Goal: Task Accomplishment & Management: Complete application form

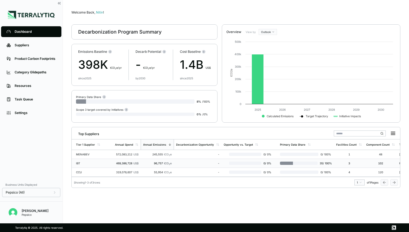
click at [86, 161] on td "IBT" at bounding box center [92, 163] width 41 height 9
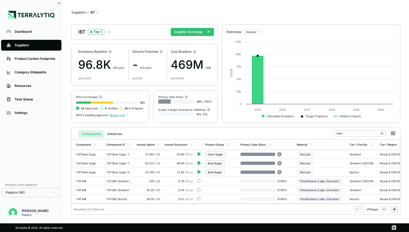
click at [188, 27] on div "IBT Tier 1 Supplier Exchange" at bounding box center [144, 31] width 146 height 15
click at [22, 46] on div "Suppliers" at bounding box center [35, 45] width 41 height 4
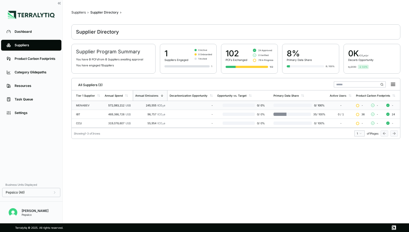
click at [105, 105] on div "572,083,212 US$" at bounding box center [118, 105] width 26 height 3
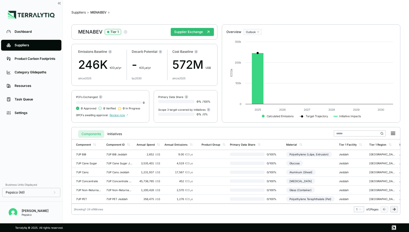
click at [126, 32] on icon "button" at bounding box center [125, 32] width 4 height 4
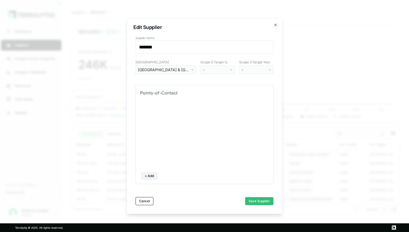
click at [148, 174] on button "+ Add" at bounding box center [149, 175] width 16 height 7
click at [153, 109] on input at bounding box center [163, 111] width 43 height 8
type input "****"
click at [207, 109] on input at bounding box center [222, 111] width 69 height 8
type input "**********"
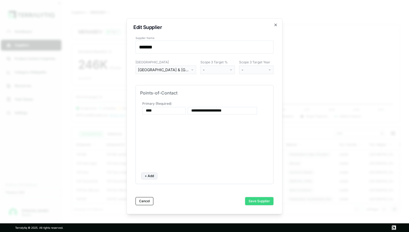
click at [259, 199] on button "Save Supplier" at bounding box center [259, 201] width 28 height 8
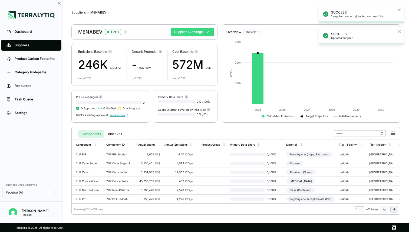
click at [197, 34] on button "Supplier Exchange" at bounding box center [192, 32] width 43 height 8
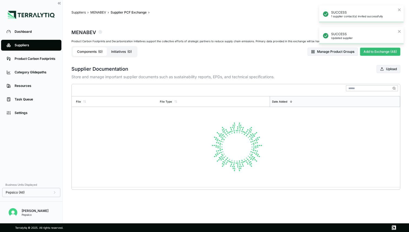
click at [377, 54] on button "Add to Exchange (48)" at bounding box center [380, 52] width 40 height 8
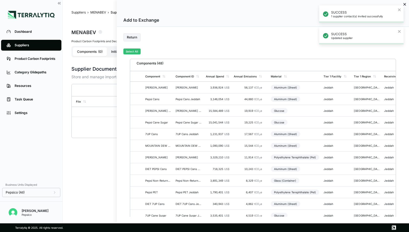
click at [132, 53] on button "Select All" at bounding box center [131, 51] width 17 height 6
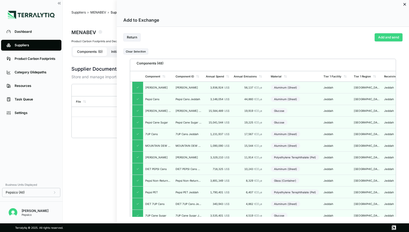
click at [383, 35] on button "Add and send" at bounding box center [388, 37] width 28 height 8
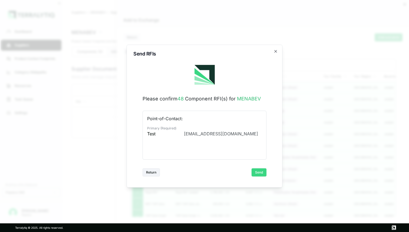
click at [257, 174] on button "Send" at bounding box center [258, 172] width 15 height 8
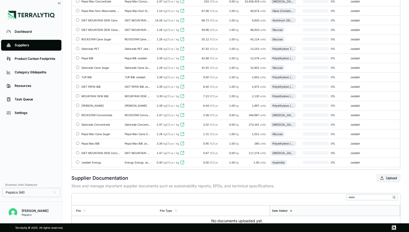
scroll to position [388, 0]
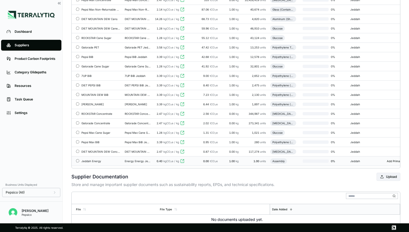
click at [98, 161] on div "Jeddah Energy" at bounding box center [100, 160] width 39 height 3
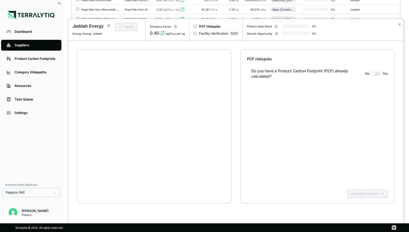
scroll to position [10, 0]
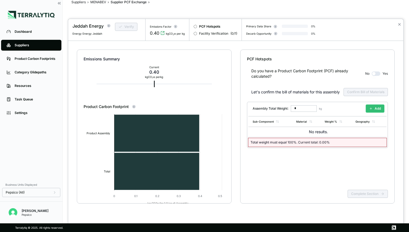
click at [378, 109] on button "Add" at bounding box center [375, 108] width 19 height 8
click at [333, 130] on input "****" at bounding box center [330, 131] width 17 height 6
click at [335, 131] on input "****" at bounding box center [330, 131] width 17 height 6
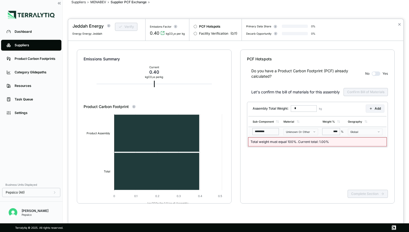
click at [334, 131] on input "****" at bounding box center [330, 131] width 17 height 6
type input "***"
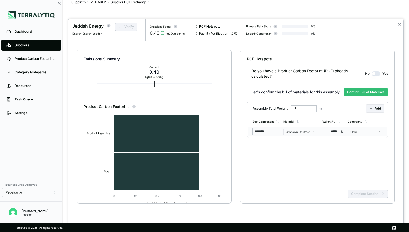
click at [331, 152] on div "Do you have a Product Carbon Footprint (PCF) already calculated? No Yes Let's c…" at bounding box center [317, 125] width 141 height 126
click at [306, 133] on button "Unknown Or Other" at bounding box center [300, 131] width 35 height 6
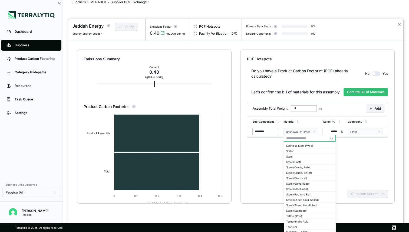
scroll to position [5, 0]
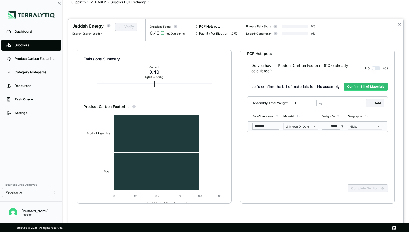
click at [301, 124] on button "Unknown Or Other" at bounding box center [300, 126] width 35 height 6
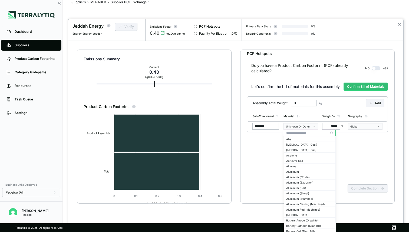
click at [293, 133] on input "text" at bounding box center [309, 132] width 51 height 6
type input "**"
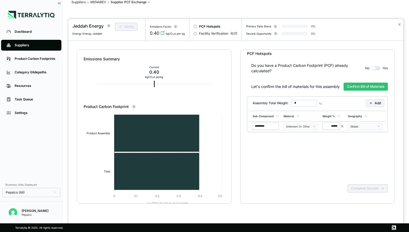
click at [305, 138] on div "Let's confirm the bill of materials for this assembly Confirm Bill of Materials…" at bounding box center [317, 109] width 141 height 59
click at [307, 125] on div "Unknown Or Other" at bounding box center [299, 126] width 26 height 3
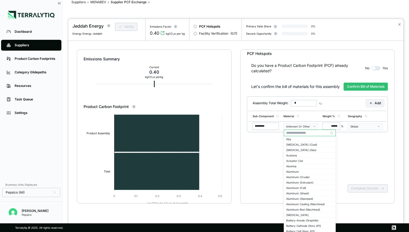
click at [300, 130] on input "text" at bounding box center [309, 132] width 51 height 6
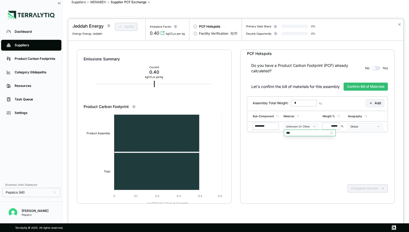
click at [298, 141] on div "Do you have a Product Carbon Footprint (PCF) already calculated? No Yes Let's c…" at bounding box center [317, 119] width 141 height 126
drag, startPoint x: 296, startPoint y: 133, endPoint x: 278, endPoint y: 133, distance: 17.8
click at [278, 133] on body "Dashboard Suppliers Product Carbon Footprints Category Glidepaths Resources Tas…" at bounding box center [204, 116] width 409 height 232
click at [298, 133] on input "***" at bounding box center [309, 132] width 51 height 6
type input "*"
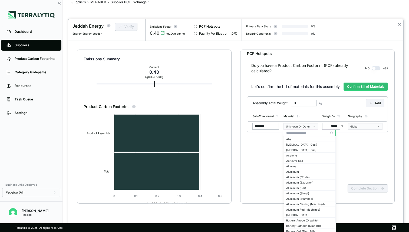
click at [366, 147] on div "Do you have a Product Carbon Footprint (PCF) already calculated? No Yes Let's c…" at bounding box center [317, 119] width 141 height 126
click at [355, 145] on div "Do you have a Product Carbon Footprint (PCF) already calculated? No Yes Let's c…" at bounding box center [317, 119] width 141 height 126
click at [338, 104] on div "Assembly Total Weight: * kg Add" at bounding box center [317, 103] width 141 height 13
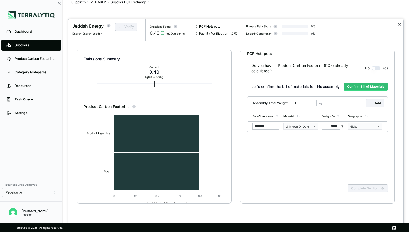
click at [399, 23] on button "✕" at bounding box center [399, 24] width 4 height 6
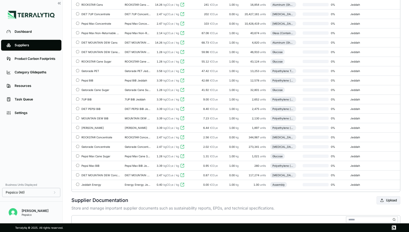
scroll to position [424, 0]
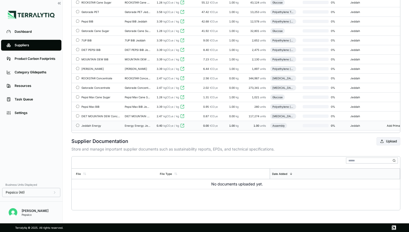
click at [93, 125] on div "Jeddah Energy" at bounding box center [100, 125] width 39 height 3
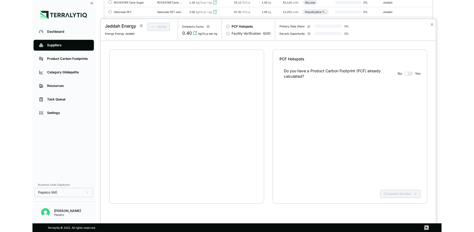
scroll to position [10, 0]
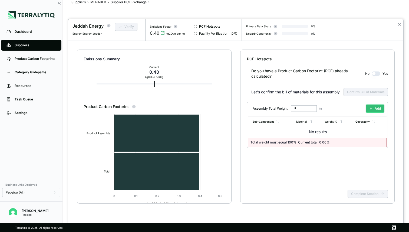
click at [376, 106] on button "Add" at bounding box center [375, 108] width 19 height 8
click at [369, 109] on icon at bounding box center [370, 108] width 3 height 3
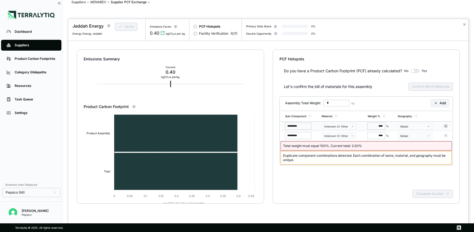
click at [409, 126] on icon at bounding box center [445, 125] width 3 height 3
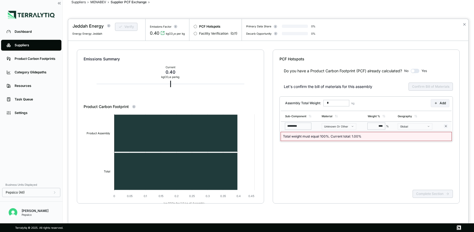
click at [409, 126] on icon at bounding box center [445, 125] width 3 height 3
click at [409, 103] on button "Add" at bounding box center [439, 103] width 19 height 8
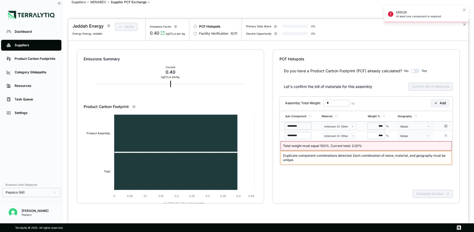
click at [409, 124] on icon at bounding box center [445, 125] width 3 height 3
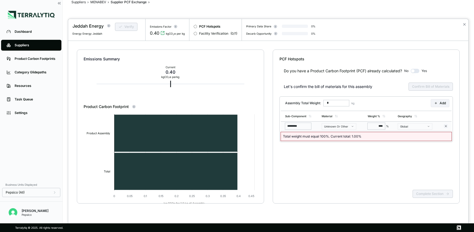
click at [28, 48] on div at bounding box center [237, 116] width 474 height 232
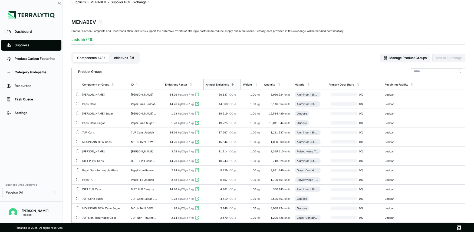
click at [21, 45] on div "Suppliers" at bounding box center [35, 45] width 41 height 4
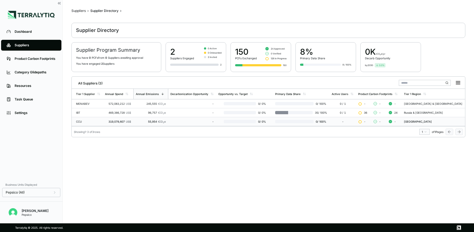
click at [102, 119] on td "CCU" at bounding box center [87, 121] width 31 height 9
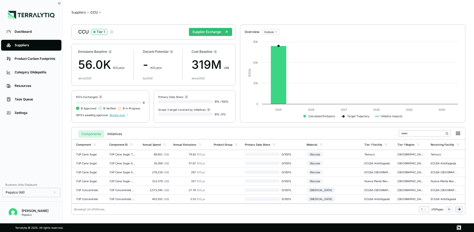
click at [111, 32] on icon "button" at bounding box center [111, 32] width 4 height 4
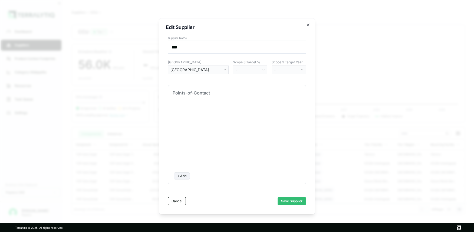
click at [183, 173] on button "+ Add" at bounding box center [182, 175] width 16 height 7
click at [189, 111] on input at bounding box center [196, 111] width 43 height 8
type input "****"
click at [226, 111] on input at bounding box center [254, 111] width 69 height 8
type input "**********"
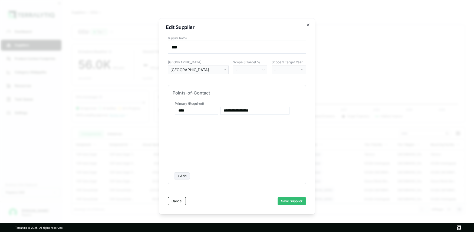
click at [231, 132] on div "**********" at bounding box center [236, 134] width 129 height 68
click at [288, 202] on button "Save Supplier" at bounding box center [291, 201] width 28 height 8
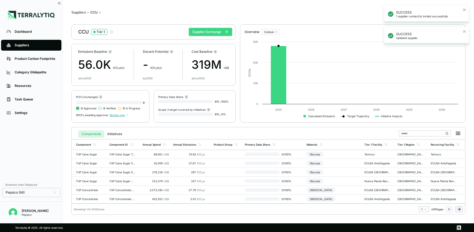
click at [205, 31] on button "Supplier Exchange" at bounding box center [210, 32] width 43 height 8
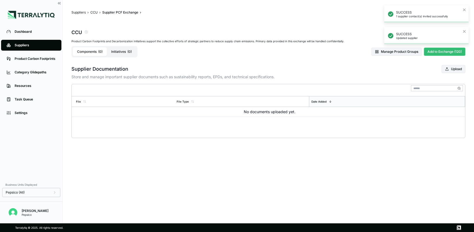
click at [409, 51] on button "Add to Exchange (120)" at bounding box center [444, 52] width 41 height 8
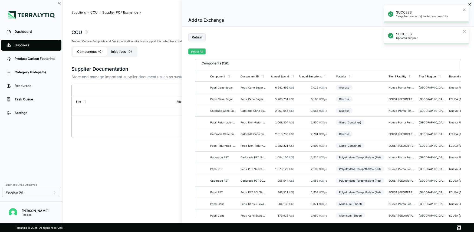
click at [194, 52] on button "Select All" at bounding box center [196, 51] width 17 height 6
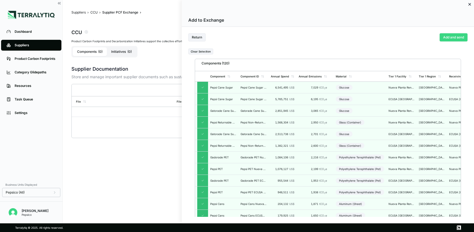
click at [409, 39] on button "Add and send" at bounding box center [453, 37] width 28 height 8
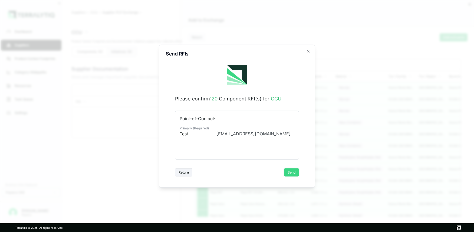
click at [294, 172] on button "Send" at bounding box center [291, 172] width 15 height 8
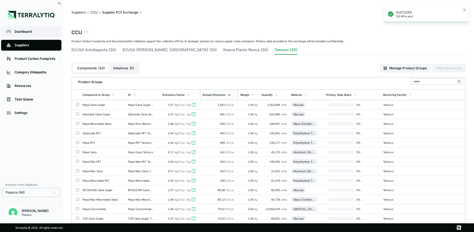
click at [28, 32] on div "Dashboard" at bounding box center [35, 31] width 41 height 4
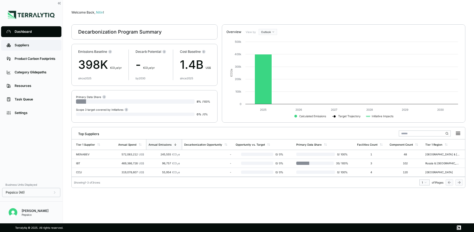
click at [21, 46] on div "Suppliers" at bounding box center [35, 45] width 41 height 4
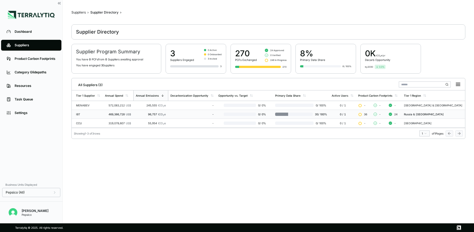
click at [87, 112] on div "IBT" at bounding box center [88, 113] width 25 height 3
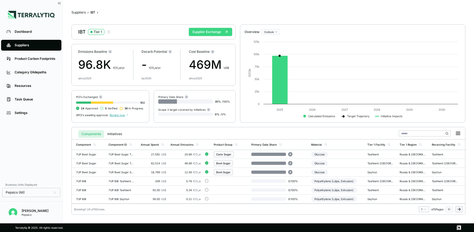
click at [204, 34] on button "Supplier Exchange" at bounding box center [210, 32] width 43 height 8
click at [204, 33] on button "Supplier Exchange" at bounding box center [210, 32] width 43 height 8
click at [200, 31] on button "Supplier Exchange" at bounding box center [210, 32] width 43 height 8
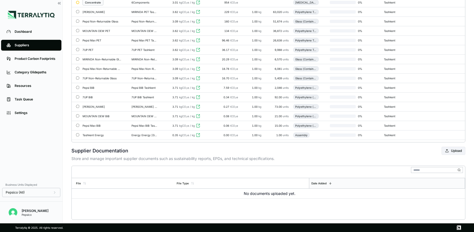
scroll to position [150, 0]
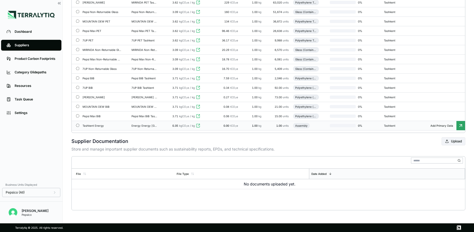
click at [107, 128] on td "Tashkent Energy" at bounding box center [104, 125] width 49 height 9
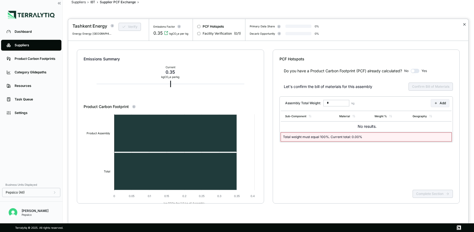
click at [463, 23] on button "✕" at bounding box center [464, 24] width 4 height 6
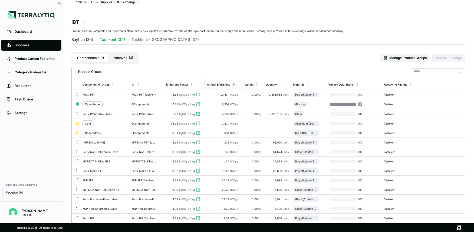
click at [84, 40] on button "Sayhun (34)" at bounding box center [82, 41] width 22 height 8
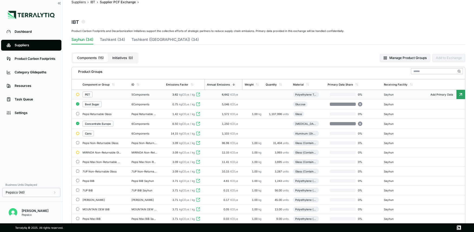
scroll to position [113, 0]
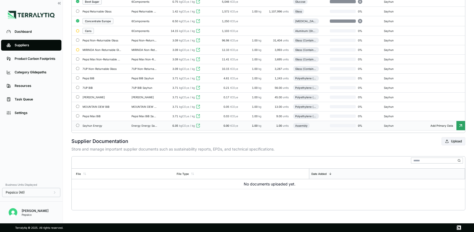
click at [106, 127] on div "Sayhun Energy" at bounding box center [101, 125] width 39 height 3
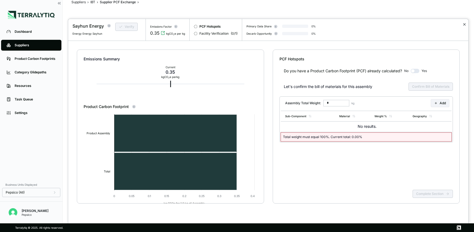
click at [463, 24] on button "✕" at bounding box center [464, 24] width 4 height 6
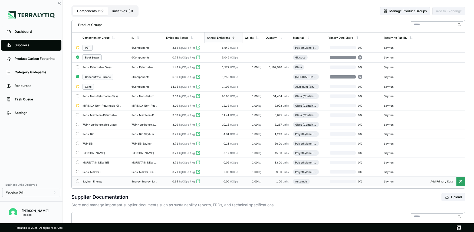
scroll to position [41, 0]
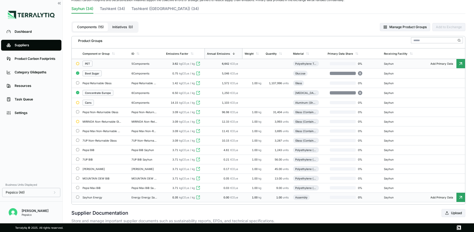
click at [104, 61] on div "PET" at bounding box center [104, 64] width 45 height 6
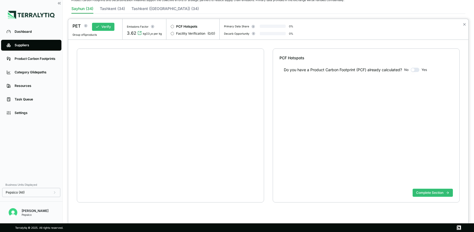
scroll to position [10, 0]
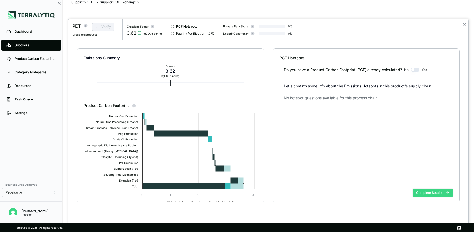
click at [422, 191] on button "Complete Section" at bounding box center [432, 192] width 40 height 8
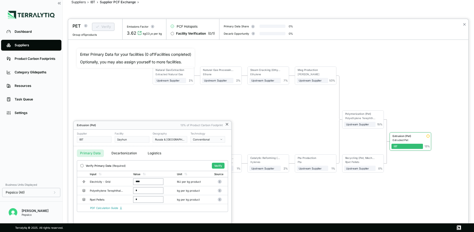
click at [226, 125] on icon at bounding box center [227, 124] width 2 height 2
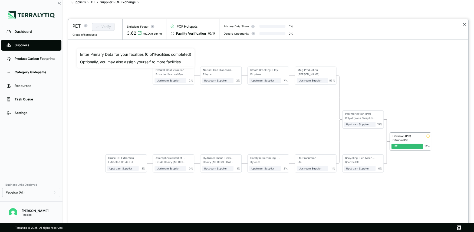
click at [463, 24] on button "✕" at bounding box center [464, 24] width 4 height 6
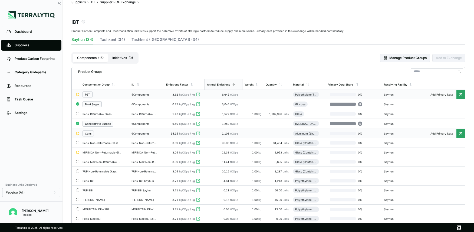
click at [104, 134] on div "Cans" at bounding box center [104, 133] width 45 height 6
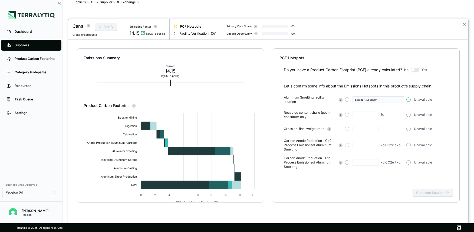
click at [410, 100] on button "button" at bounding box center [408, 99] width 4 height 4
click at [408, 115] on button "button" at bounding box center [408, 114] width 4 height 4
click at [409, 127] on button "button" at bounding box center [408, 129] width 4 height 4
click at [409, 146] on button "button" at bounding box center [408, 145] width 4 height 4
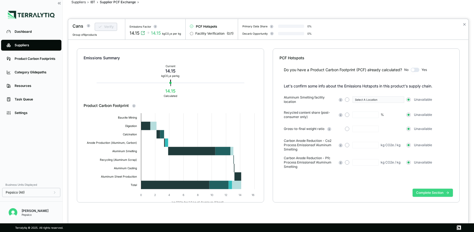
click at [421, 192] on button "Complete Section" at bounding box center [432, 192] width 40 height 8
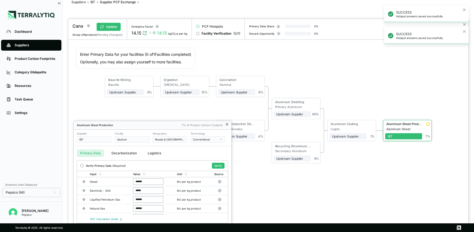
click at [226, 123] on icon at bounding box center [227, 124] width 4 height 4
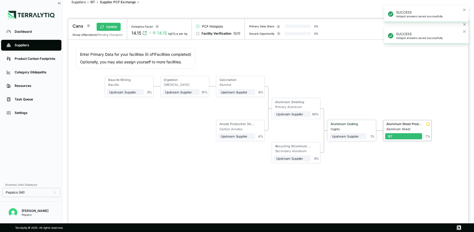
click at [340, 125] on div "Aluminum Casting" at bounding box center [346, 124] width 33 height 4
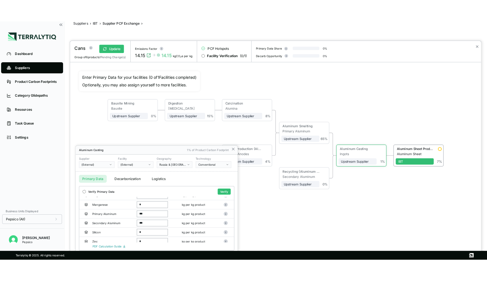
scroll to position [51, 0]
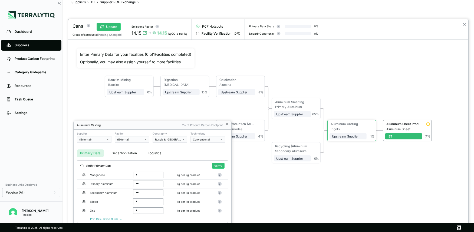
click at [225, 126] on icon at bounding box center [227, 124] width 4 height 4
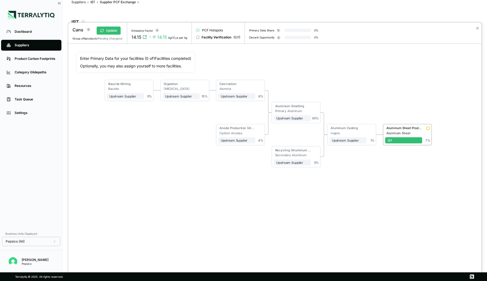
scroll to position [10, 0]
